Goal: Navigation & Orientation: Find specific page/section

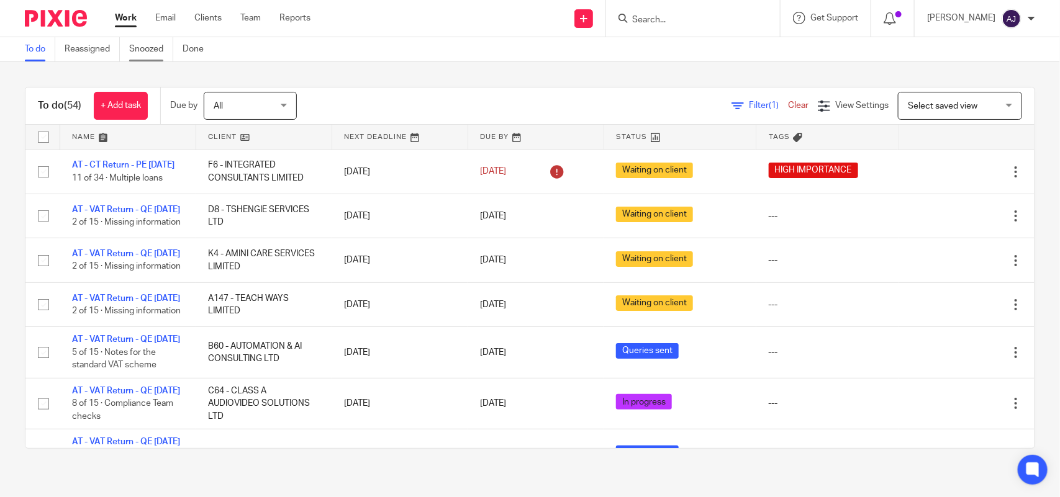
click at [147, 41] on link "Snoozed" at bounding box center [151, 49] width 44 height 24
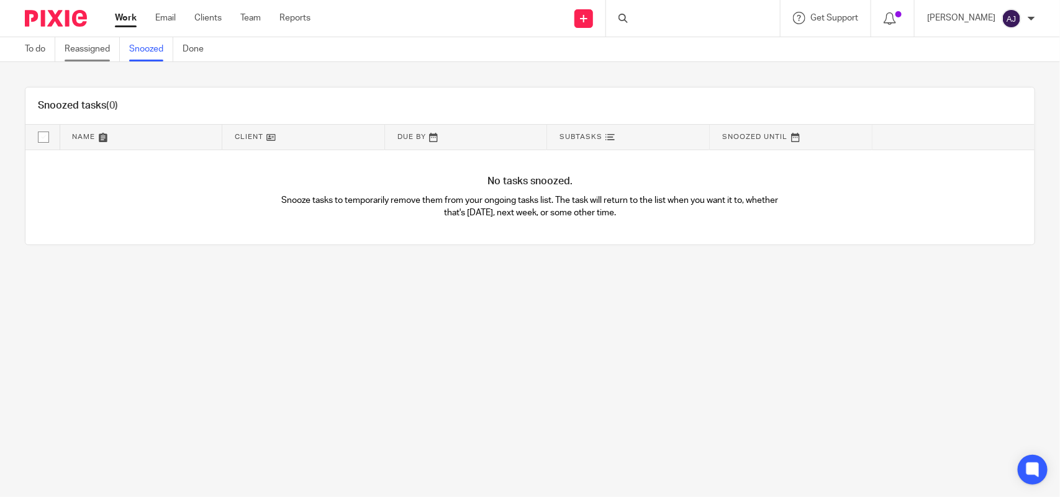
click at [91, 53] on link "Reassigned" at bounding box center [92, 49] width 55 height 24
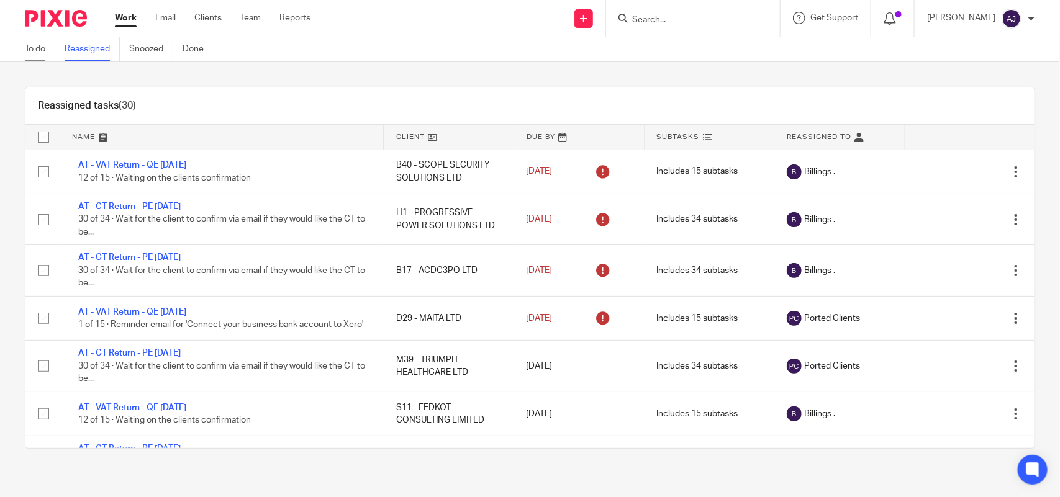
click at [47, 42] on link "To do" at bounding box center [40, 49] width 30 height 24
